Goal: Check status: Check status

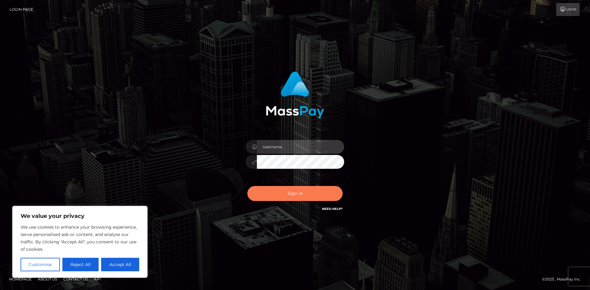
type input "hello.feetfinder"
click at [312, 193] on button "Sign in" at bounding box center [294, 193] width 95 height 15
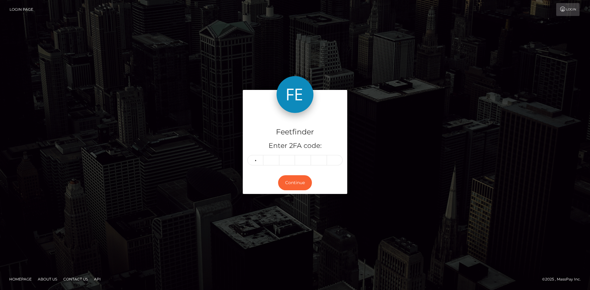
type input "1"
type input "7"
type input "1"
type input "2"
type input "6"
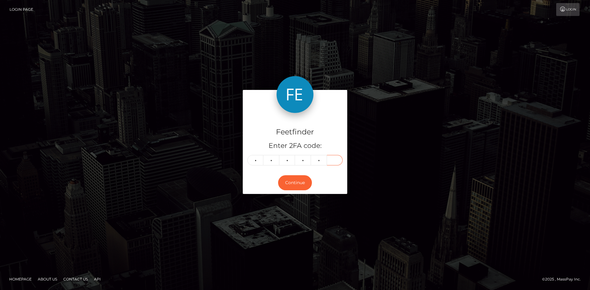
type input "5"
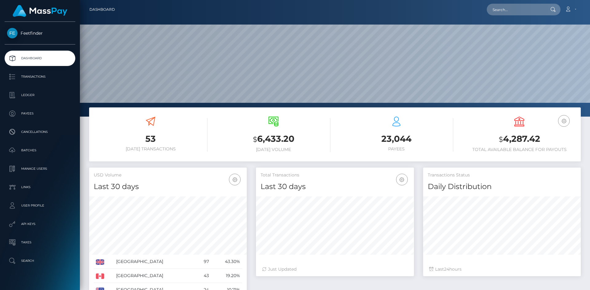
scroll to position [109, 158]
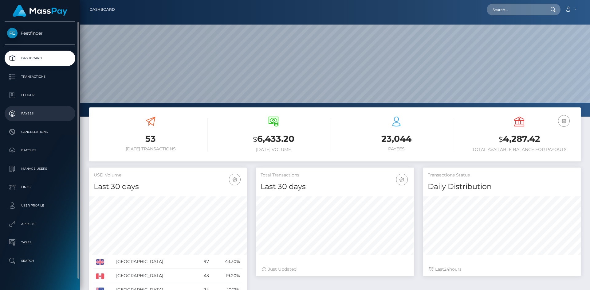
click at [29, 111] on p "Payees" at bounding box center [40, 113] width 66 height 9
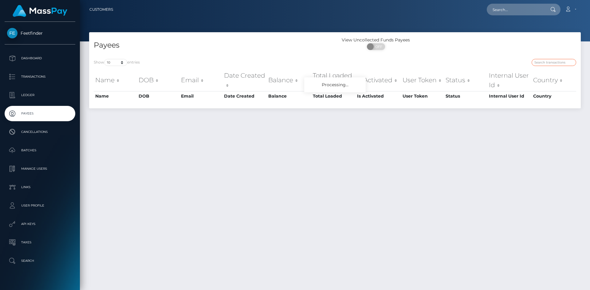
click at [547, 62] on input "search" at bounding box center [553, 62] width 45 height 7
paste input "77be2aba-746a-11f0-9703-0266f44cc279"
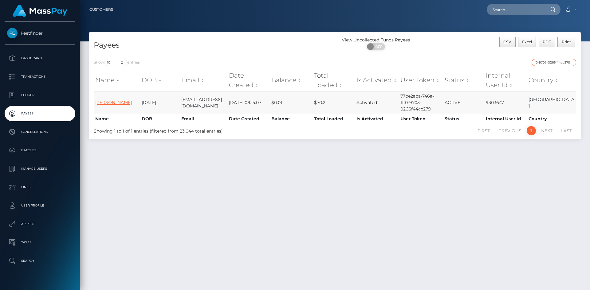
type input "77be2aba-746a-11f0-9703-0266f44cc279"
click at [123, 102] on link "Katarzyna Pieklak" at bounding box center [113, 103] width 37 height 6
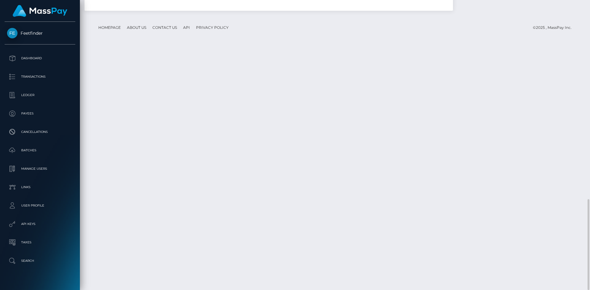
scroll to position [74, 158]
